Goal: Task Accomplishment & Management: Manage account settings

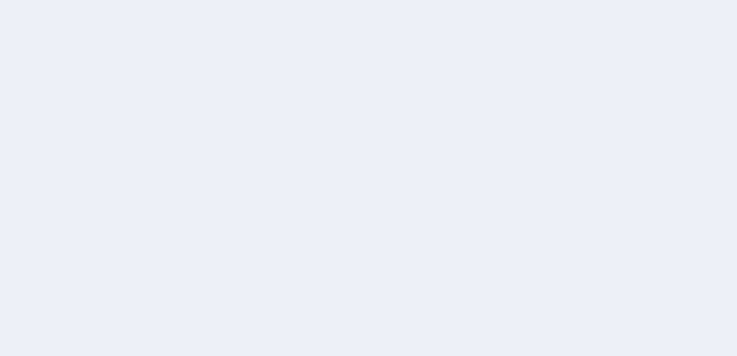
drag, startPoint x: 647, startPoint y: 157, endPoint x: 647, endPoint y: 175, distance: 17.9
click at [647, 175] on div at bounding box center [368, 178] width 737 height 356
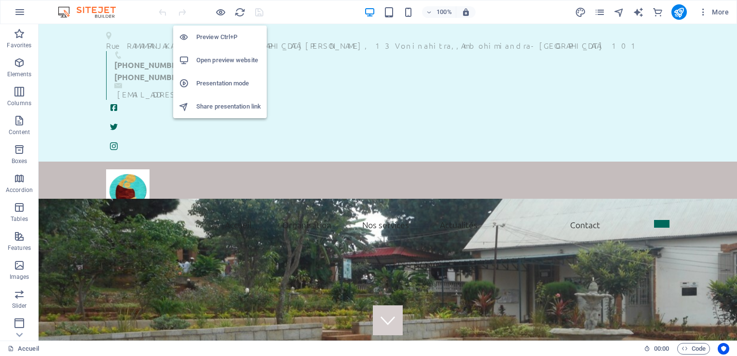
click at [208, 38] on h6 "Preview Ctrl+P" at bounding box center [228, 37] width 65 height 12
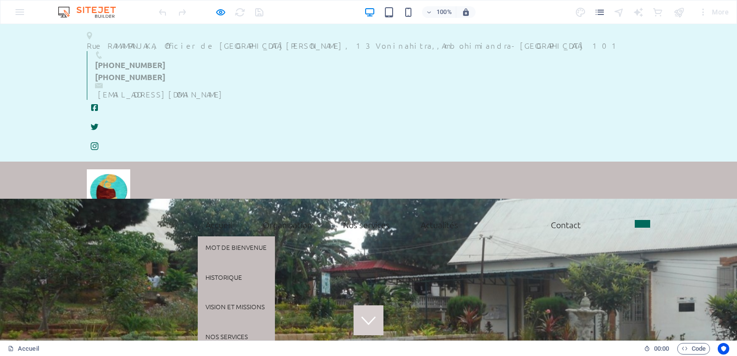
click at [214, 213] on link "Accueil" at bounding box center [219, 225] width 42 height 24
click at [220, 236] on link "Mot de bienvenue" at bounding box center [236, 247] width 77 height 22
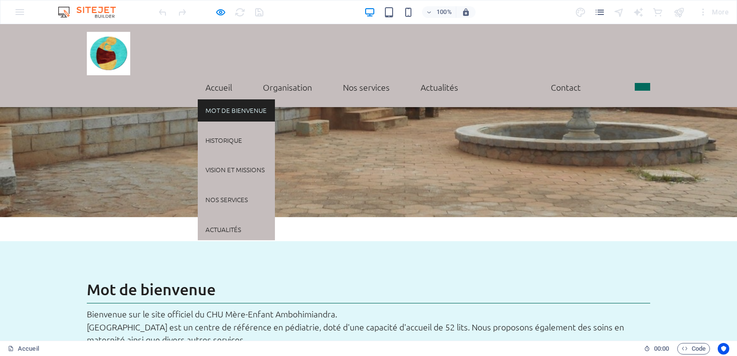
scroll to position [303, 0]
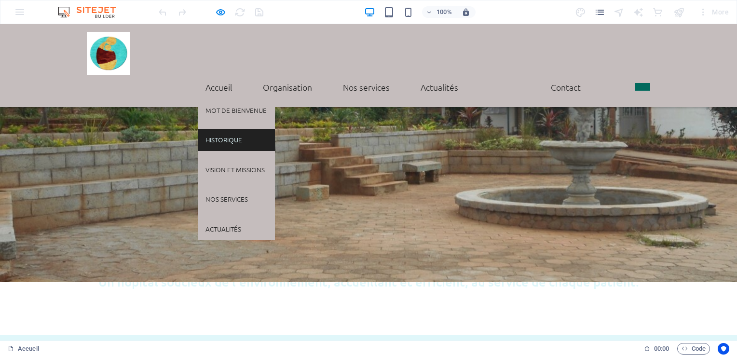
click at [220, 129] on link "Historique" at bounding box center [236, 140] width 77 height 22
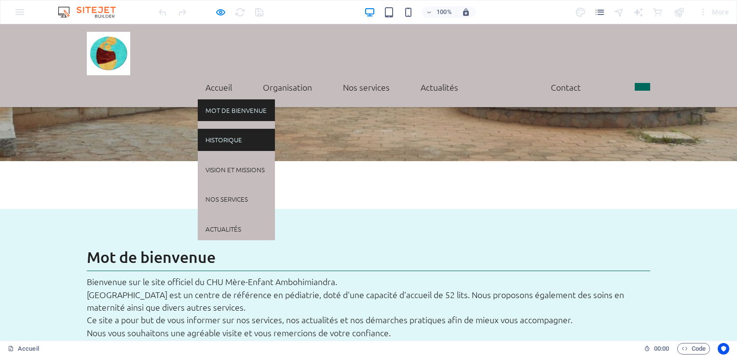
scroll to position [472, 0]
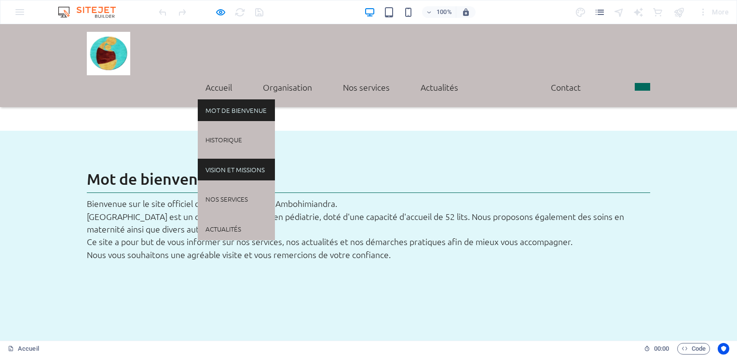
click at [222, 159] on link "Vision et missions" at bounding box center [236, 170] width 77 height 22
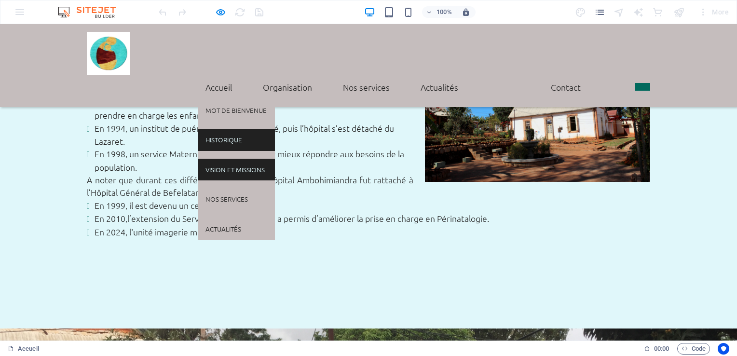
scroll to position [816, 0]
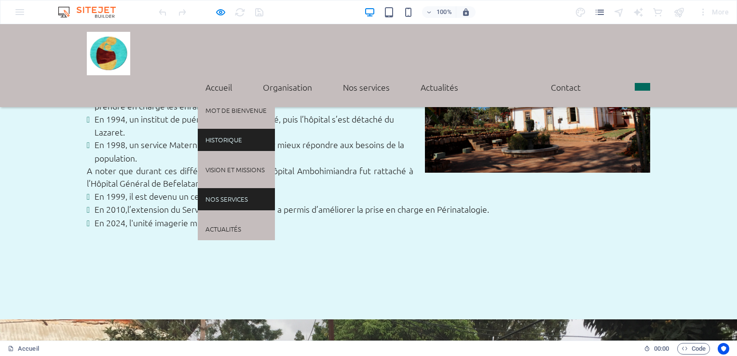
click at [222, 188] on link "Nos services" at bounding box center [236, 199] width 77 height 22
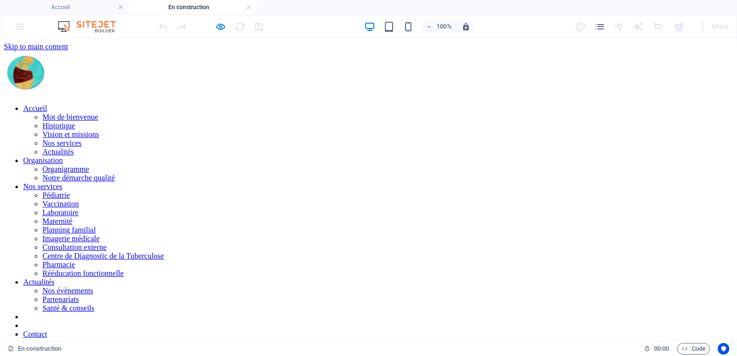
scroll to position [0, 0]
click at [248, 7] on link at bounding box center [249, 7] width 6 height 9
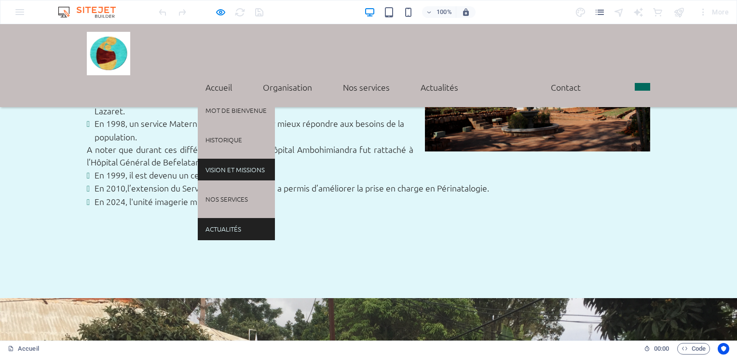
click at [215, 218] on link "Actualités" at bounding box center [236, 229] width 77 height 22
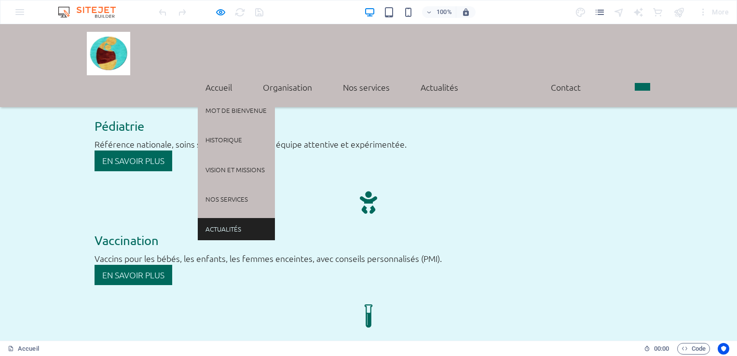
scroll to position [1630, 0]
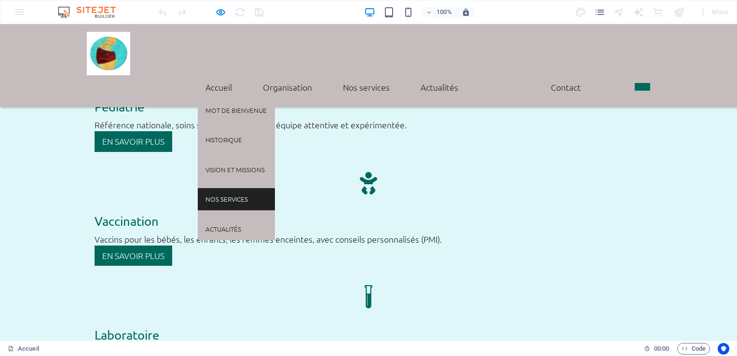
click at [225, 188] on link "Nos services" at bounding box center [236, 199] width 77 height 22
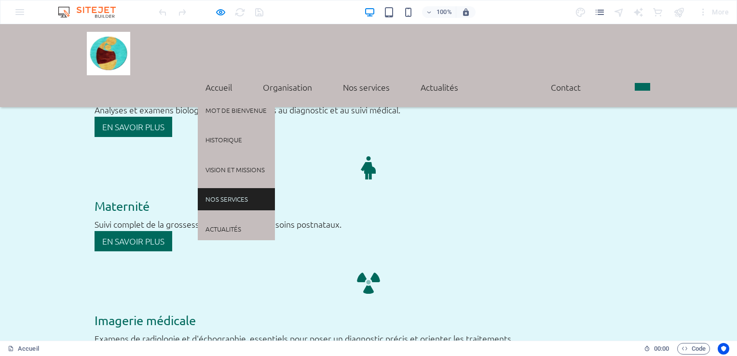
scroll to position [0, 0]
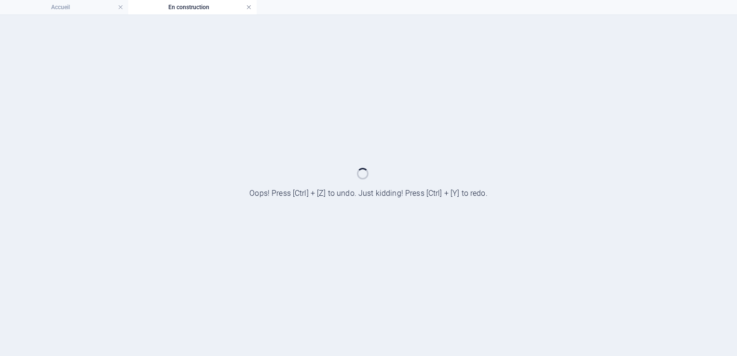
click at [247, 6] on link at bounding box center [249, 7] width 6 height 9
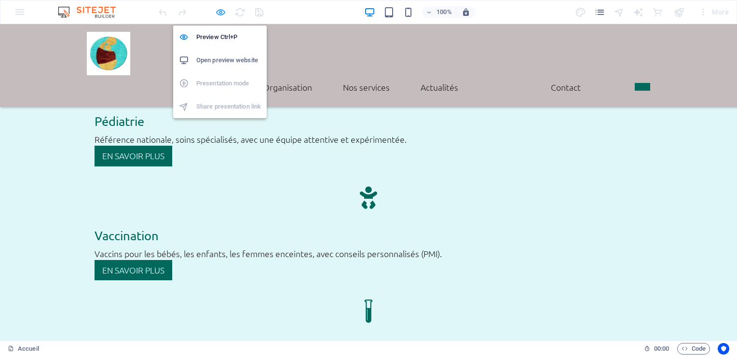
click at [221, 14] on icon "button" at bounding box center [220, 12] width 11 height 11
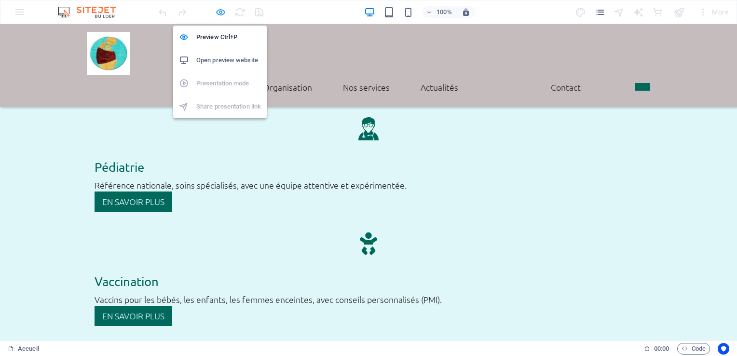
scroll to position [1664, 0]
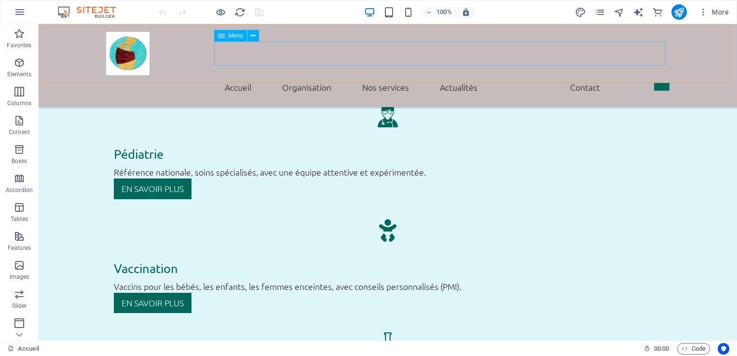
click at [232, 75] on nav "Accueil Mot de bienvenue Historique Vision et missions Nos services Actualités …" at bounding box center [388, 87] width 564 height 24
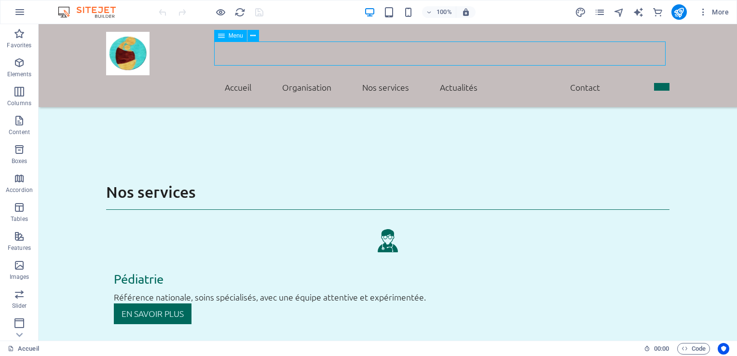
select select
select select "21"
select select
select select "1"
select select
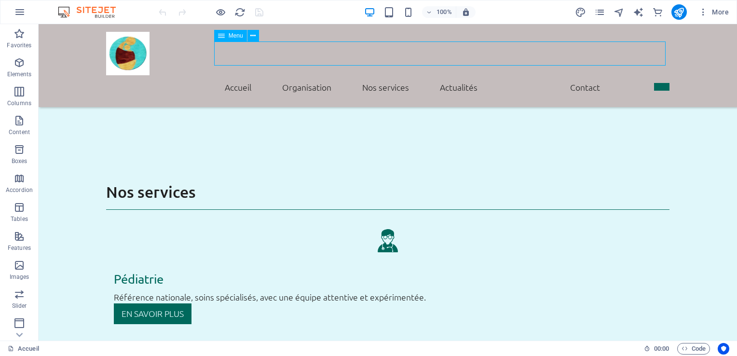
select select "1"
select select
select select "1"
select select
select select "search"
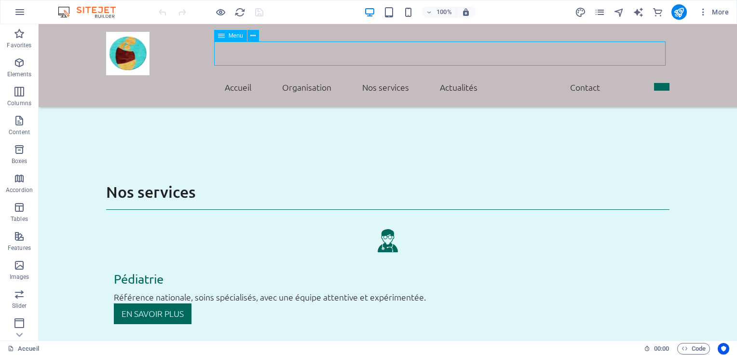
select select "21"
select select
select select "21"
select select
select select "21"
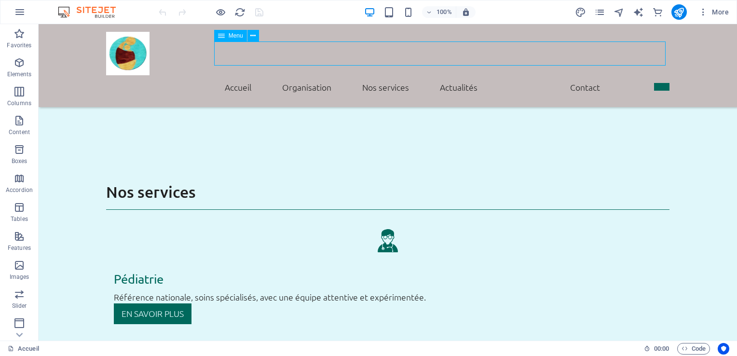
select select
select select "21"
select select
select select "21"
select select
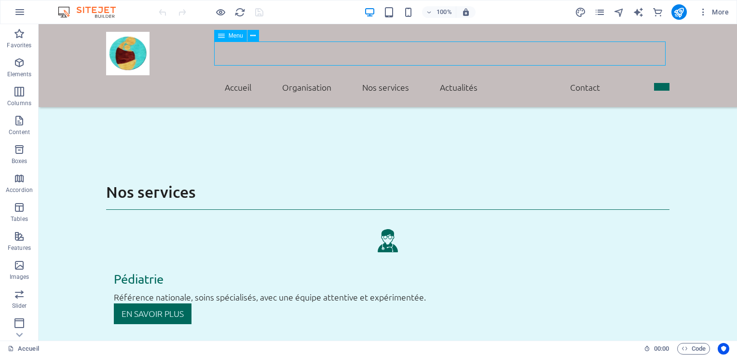
select select "21"
select select
select select "21"
select select
select select "21"
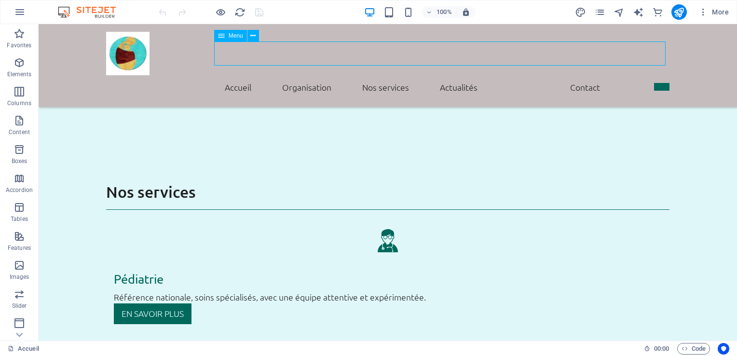
select select
select select "21"
select select
select select "21"
select select
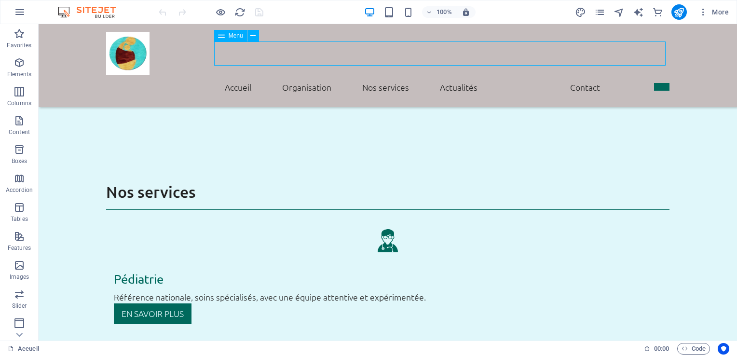
select select "21"
select select
select select "21"
select select
select select "21"
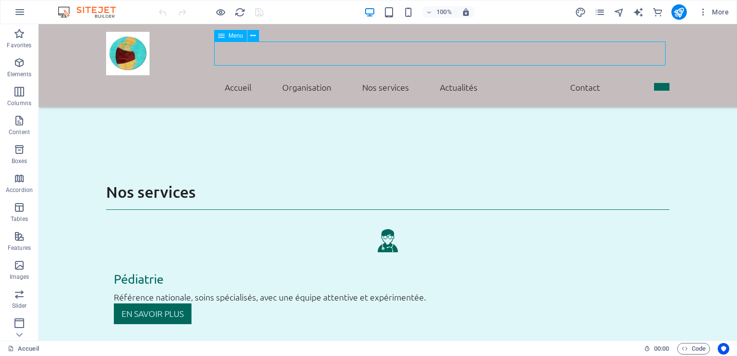
select select
select select "default"
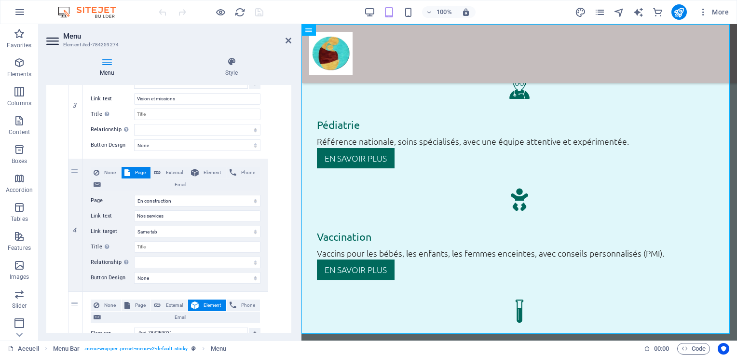
scroll to position [494, 0]
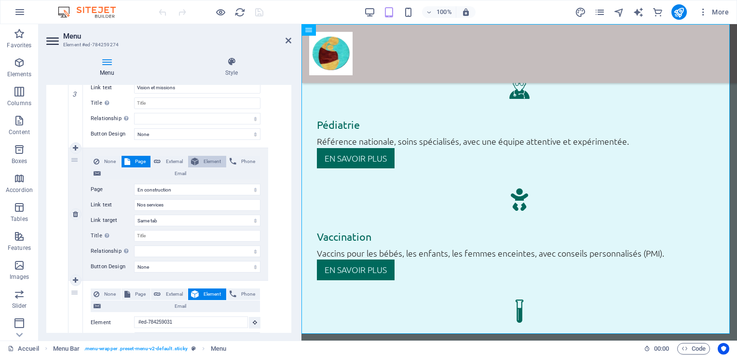
click at [206, 164] on span "Element" at bounding box center [213, 162] width 22 height 12
select select
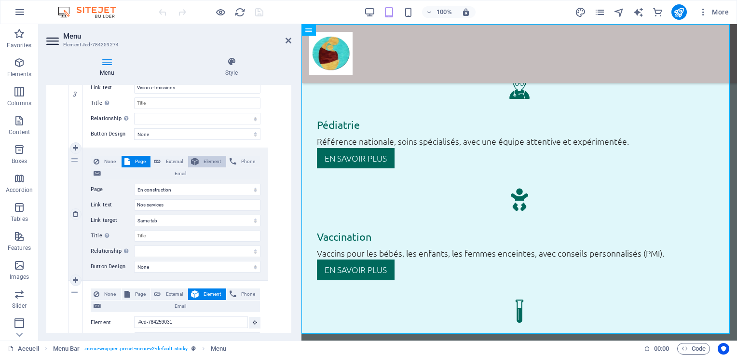
select select
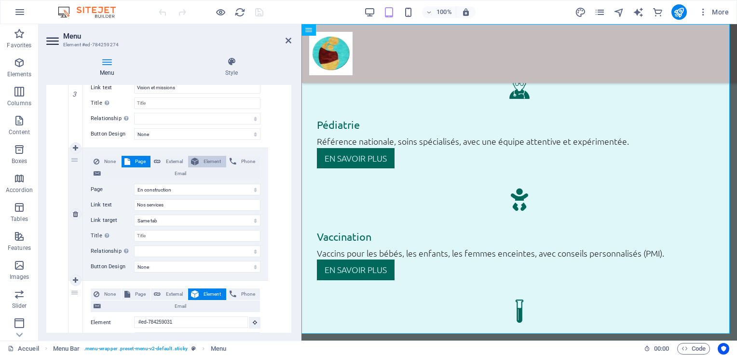
select select
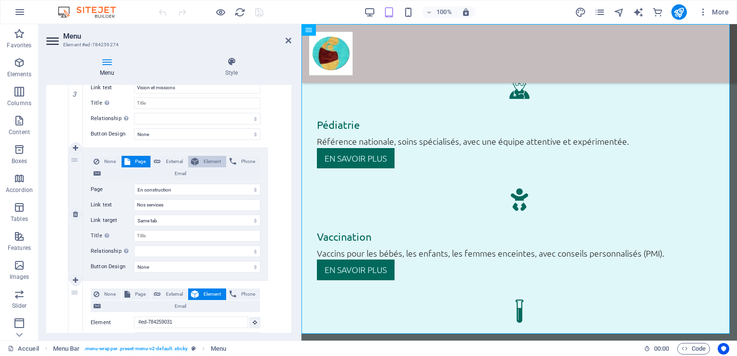
select select
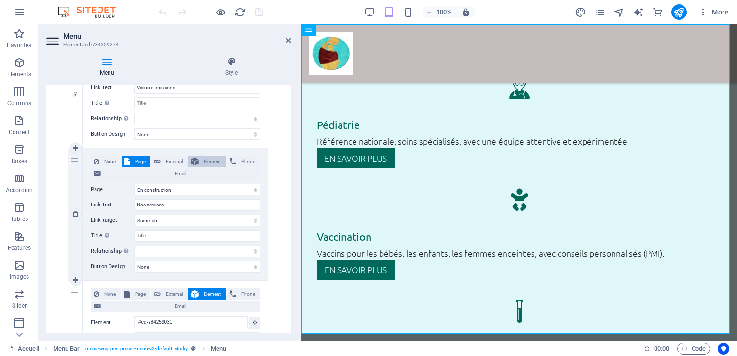
select select
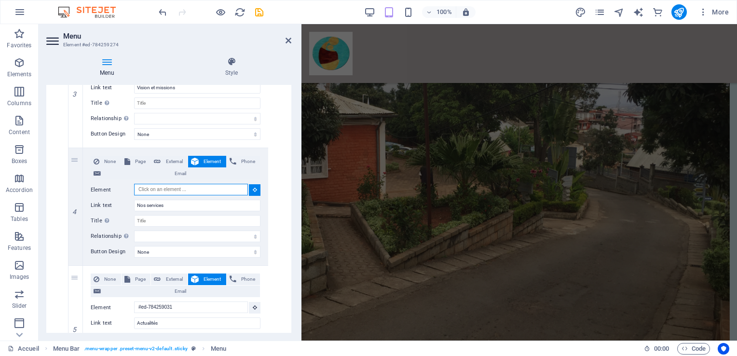
scroll to position [1220, 0]
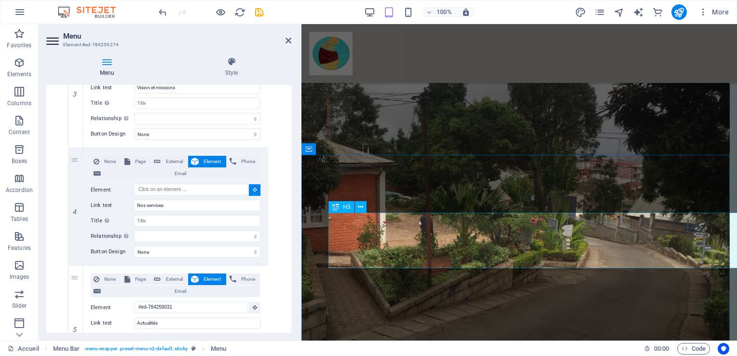
select select
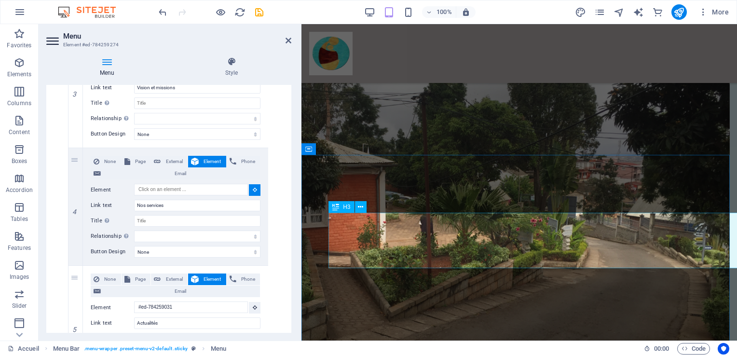
type input "#ed-784258932"
select select
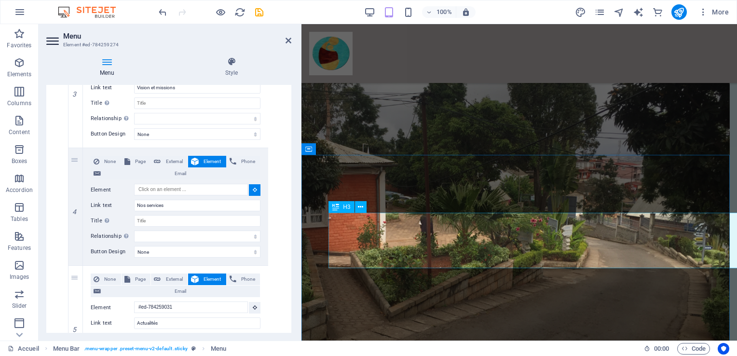
select select
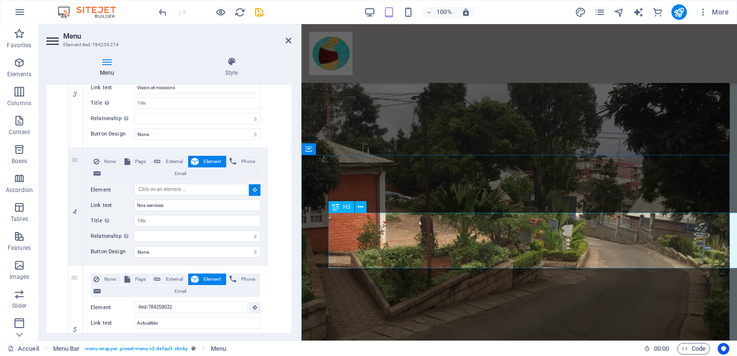
select select
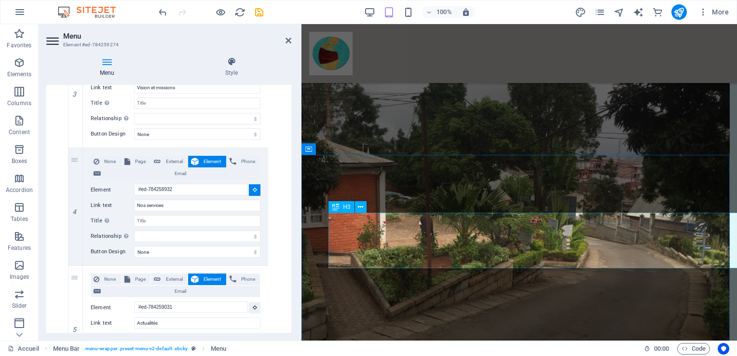
select select
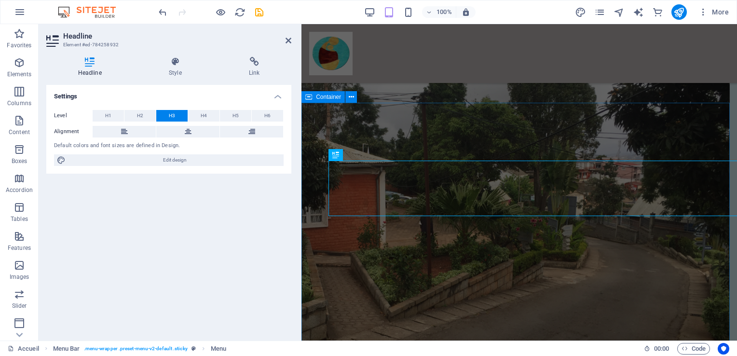
scroll to position [1272, 0]
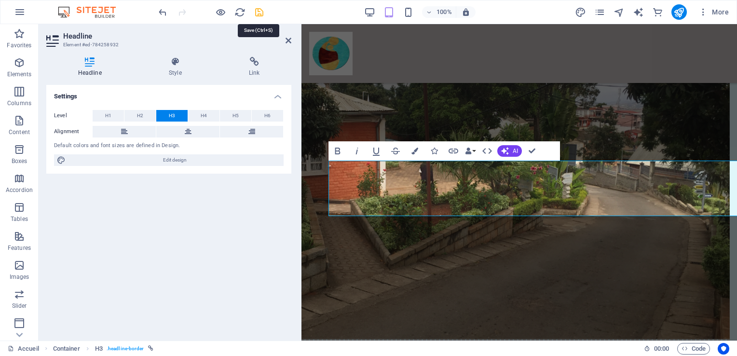
click at [258, 12] on icon "save" at bounding box center [259, 12] width 11 height 11
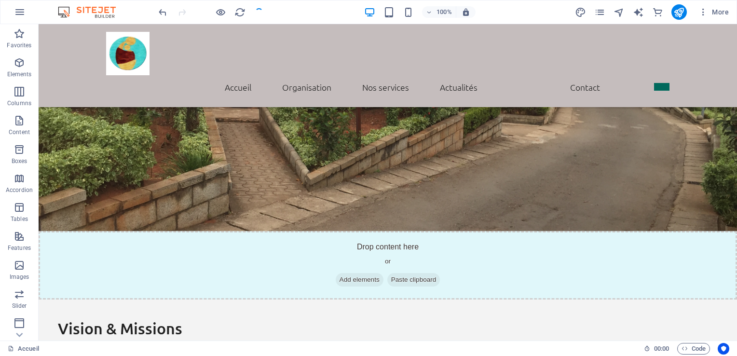
scroll to position [1033, 0]
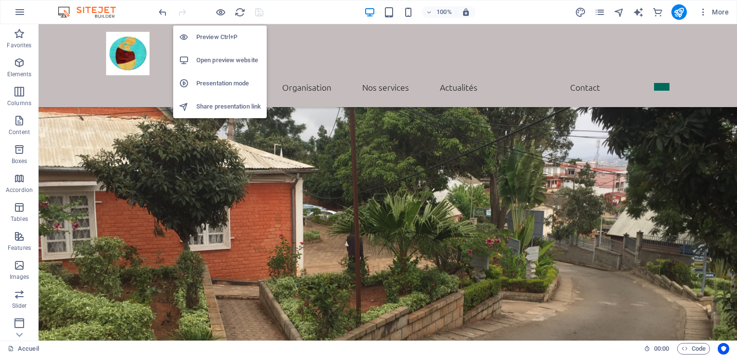
click at [197, 37] on h6 "Preview Ctrl+P" at bounding box center [228, 37] width 65 height 12
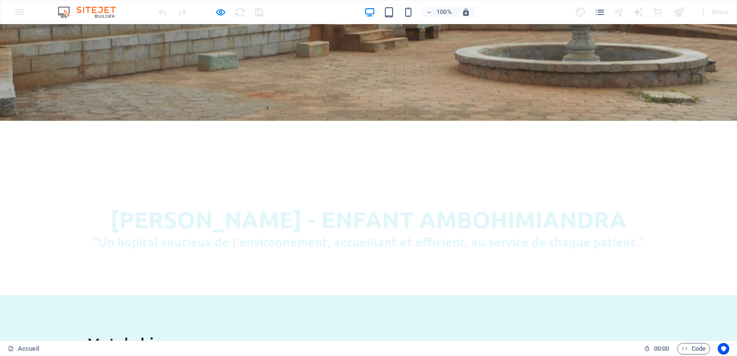
scroll to position [0, 0]
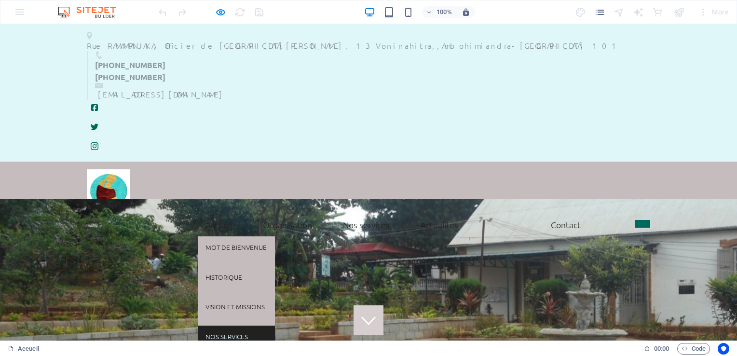
click at [211, 326] on link "Nos services" at bounding box center [236, 337] width 77 height 22
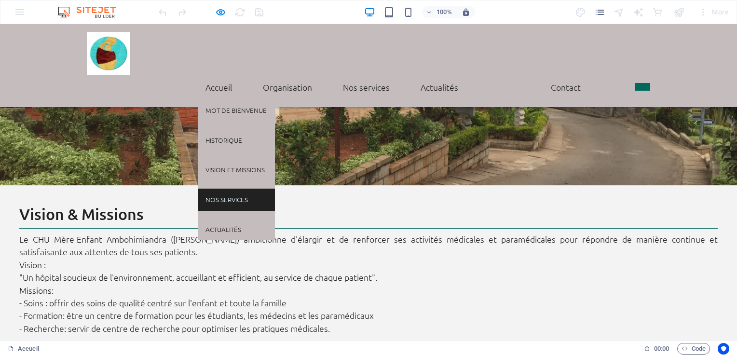
scroll to position [1106, 0]
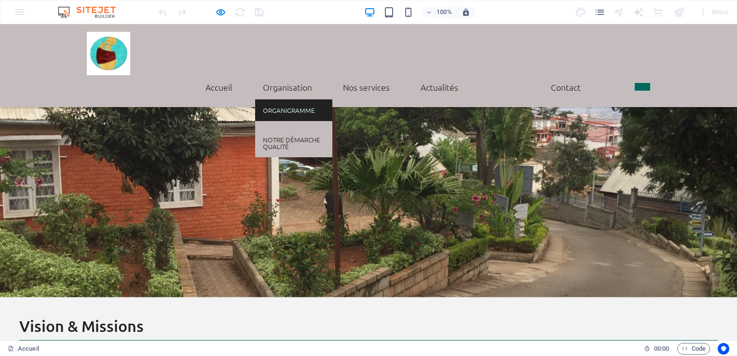
click at [277, 99] on link "Organigramme" at bounding box center [293, 110] width 77 height 22
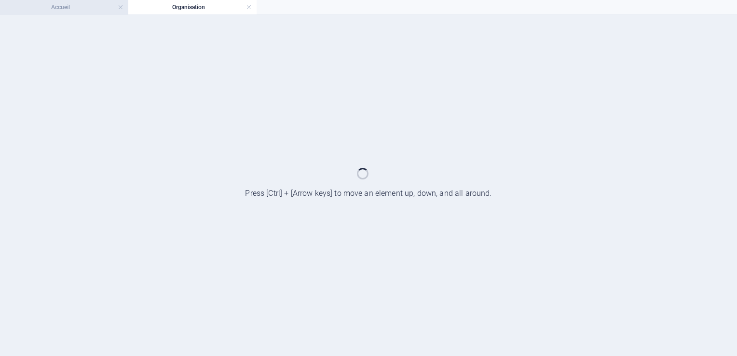
click at [52, 9] on h4 "Accueil" at bounding box center [64, 7] width 128 height 11
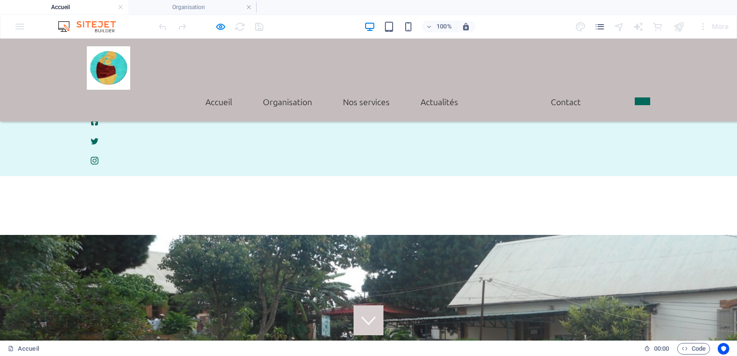
scroll to position [1128, 0]
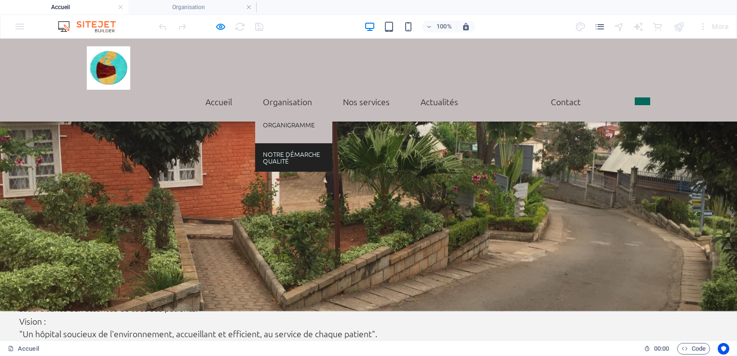
click at [286, 143] on link "Notre démarche qualité" at bounding box center [293, 157] width 77 height 28
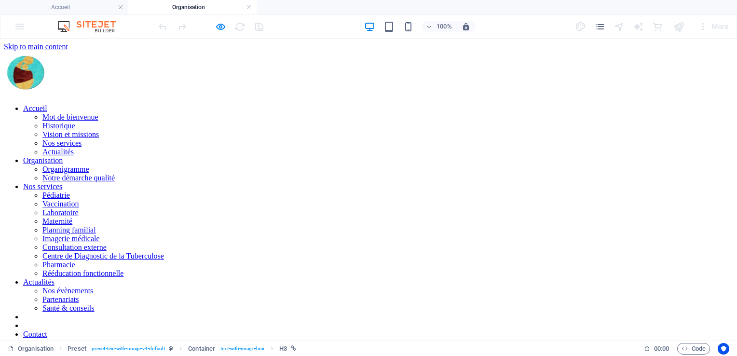
scroll to position [0, 0]
click at [275, 104] on nav "Accueil Mot de bienvenue Historique Vision et missions Nos services Actualités …" at bounding box center [368, 234] width 729 height 261
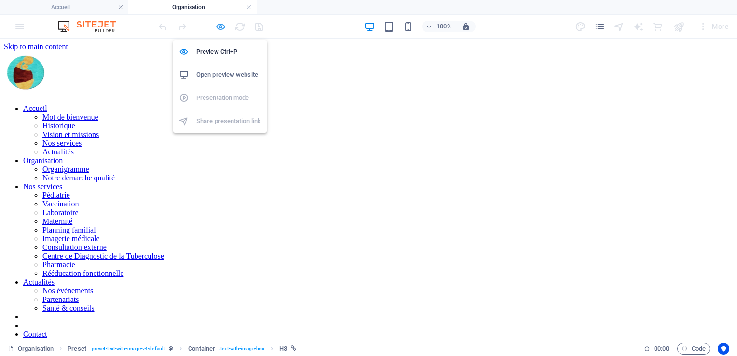
click at [219, 27] on icon "button" at bounding box center [220, 26] width 11 height 11
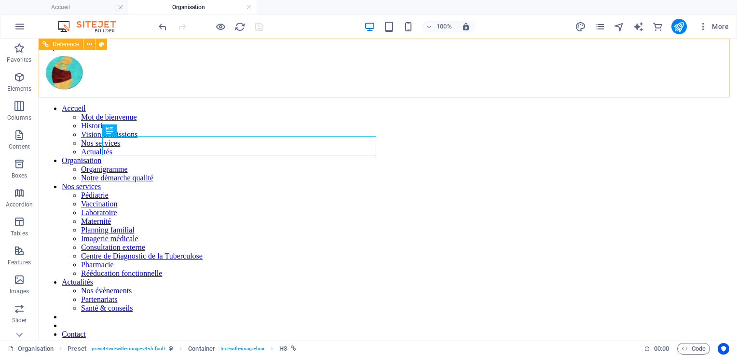
click at [297, 104] on nav "Accueil Mot de bienvenue Historique Vision et missions Nos services Actualités …" at bounding box center [387, 234] width 691 height 261
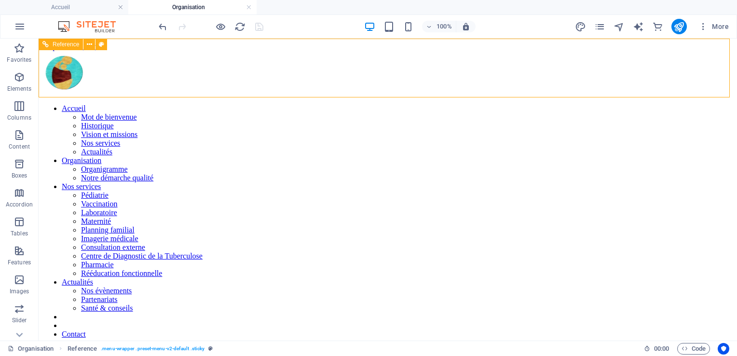
click at [297, 104] on nav "Accueil Mot de bienvenue Historique Vision et missions Nos services Actualités …" at bounding box center [387, 234] width 691 height 261
click at [233, 104] on nav "Accueil Mot de bienvenue Historique Vision et missions Nos services Actualités …" at bounding box center [387, 234] width 691 height 261
click at [229, 104] on nav "Accueil Mot de bienvenue Historique Vision et missions Nos services Actualités …" at bounding box center [387, 234] width 691 height 261
click at [296, 104] on nav "Accueil Mot de bienvenue Historique Vision et missions Nos services Actualités …" at bounding box center [387, 234] width 691 height 261
click at [236, 104] on nav "Accueil Mot de bienvenue Historique Vision et missions Nos services Actualités …" at bounding box center [387, 234] width 691 height 261
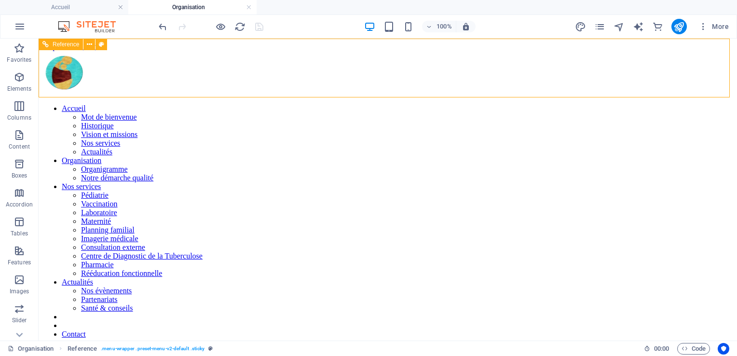
click at [236, 104] on nav "Accueil Mot de bienvenue Historique Vision et missions Nos services Actualités …" at bounding box center [387, 234] width 691 height 261
